Goal: Task Accomplishment & Management: Manage account settings

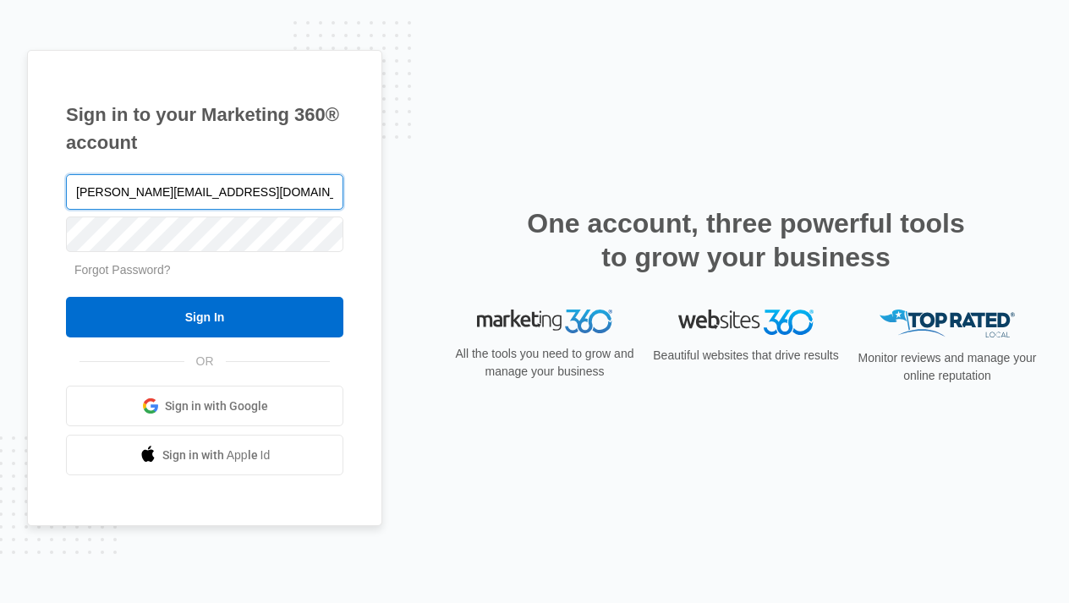
type input "PETE@AROMATAIL.COM"
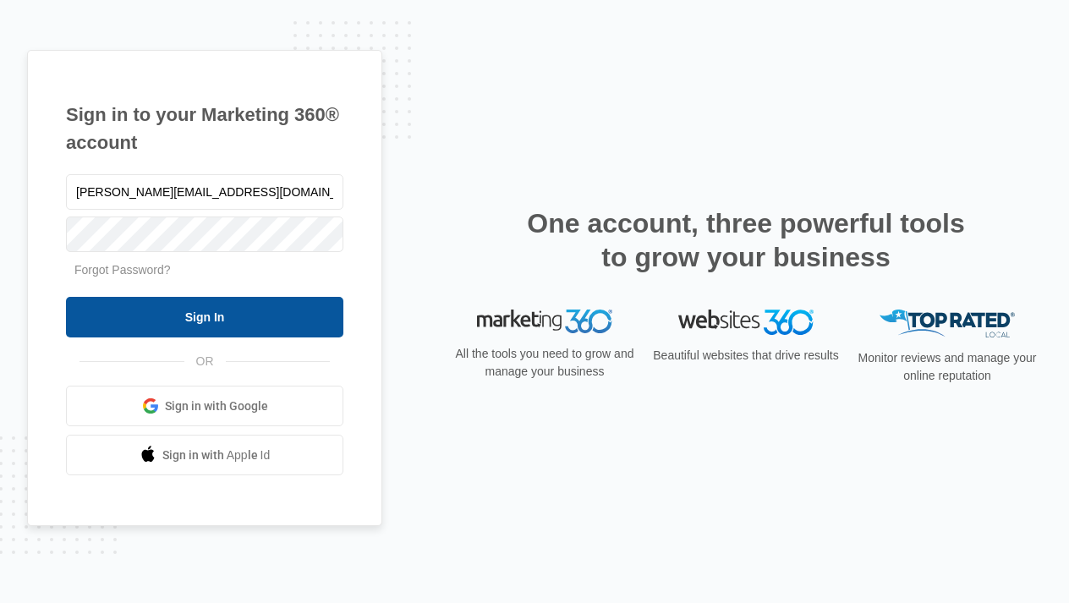
click at [250, 316] on input "Sign In" at bounding box center [204, 317] width 277 height 41
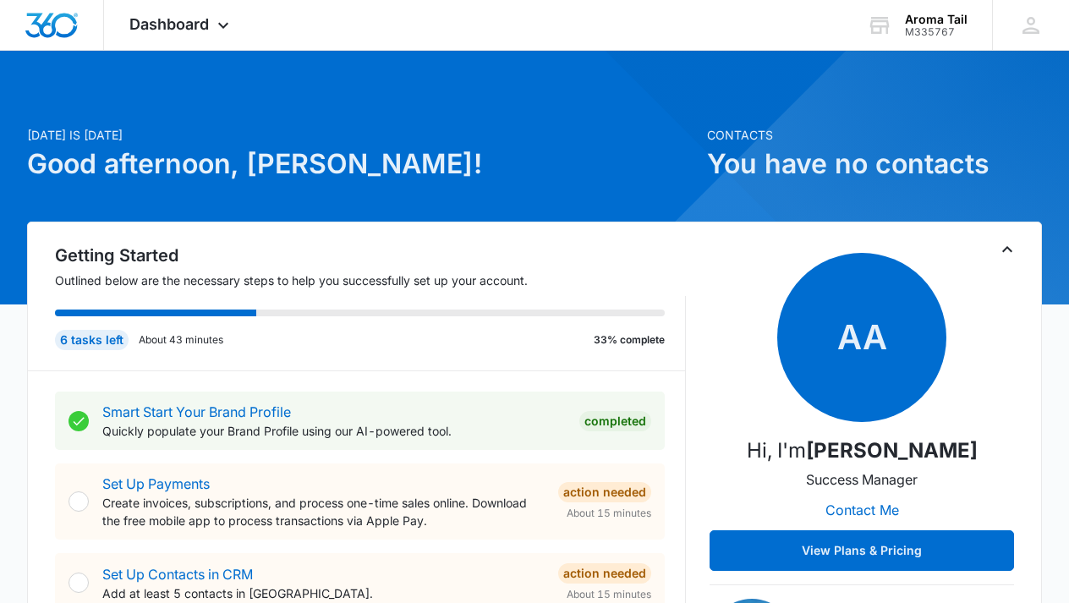
click at [76, 500] on div at bounding box center [78, 501] width 20 height 20
click at [139, 480] on link "Set Up Payments" at bounding box center [155, 483] width 107 height 17
click at [125, 478] on link "Set Up Payments" at bounding box center [155, 483] width 107 height 17
